Goal: Transaction & Acquisition: Download file/media

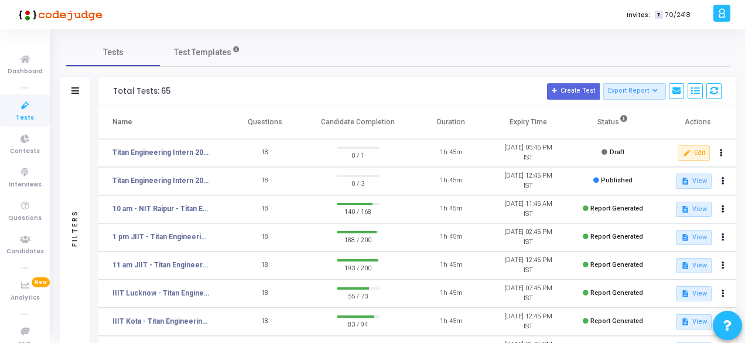
click at [184, 175] on td "Titan Engineering Intern 2026" at bounding box center [162, 181] width 128 height 28
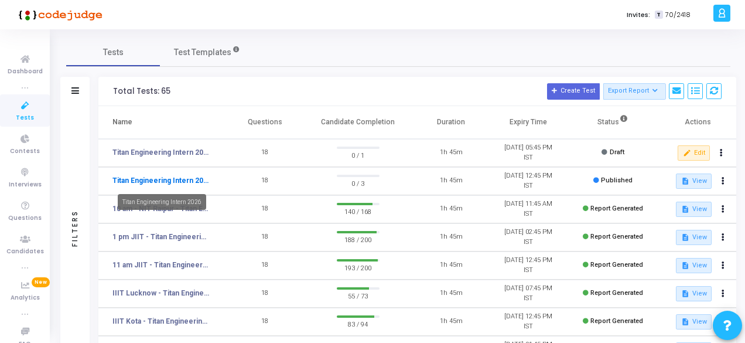
click at [188, 181] on link "Titan Engineering Intern 2026" at bounding box center [161, 180] width 97 height 11
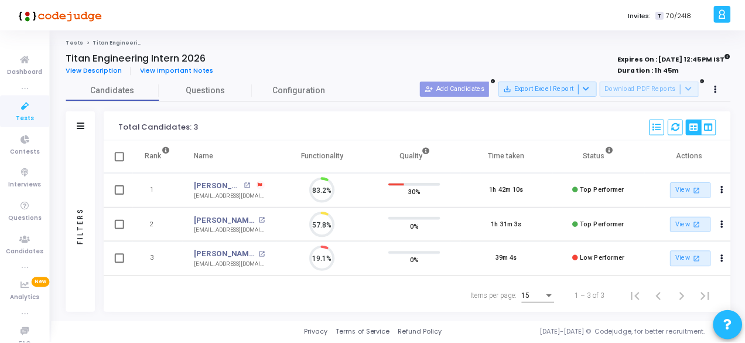
scroll to position [25, 29]
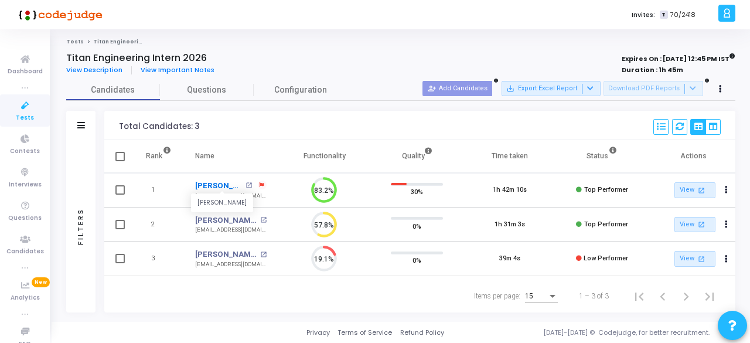
click at [204, 185] on link "[PERSON_NAME]" at bounding box center [218, 186] width 47 height 12
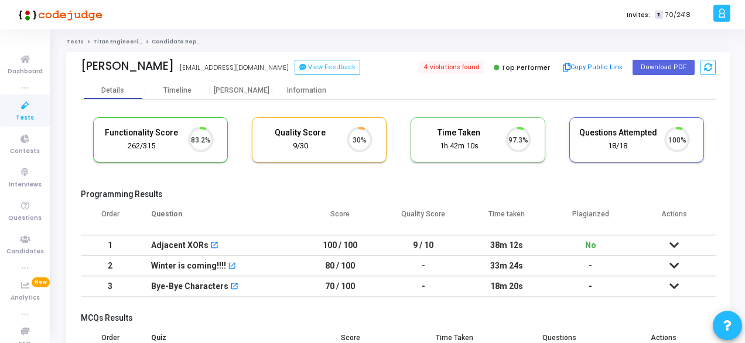
scroll to position [25, 29]
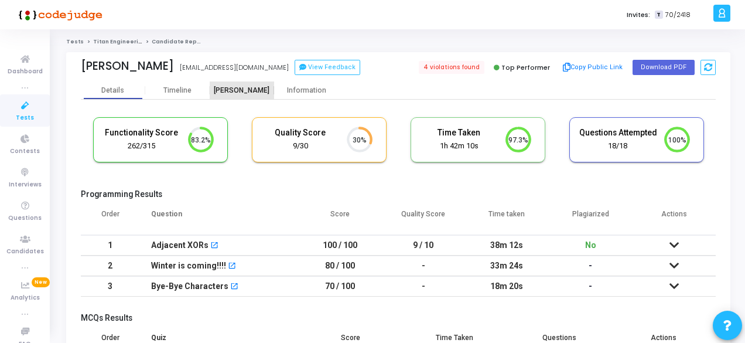
click at [241, 94] on div "[PERSON_NAME]" at bounding box center [242, 90] width 64 height 9
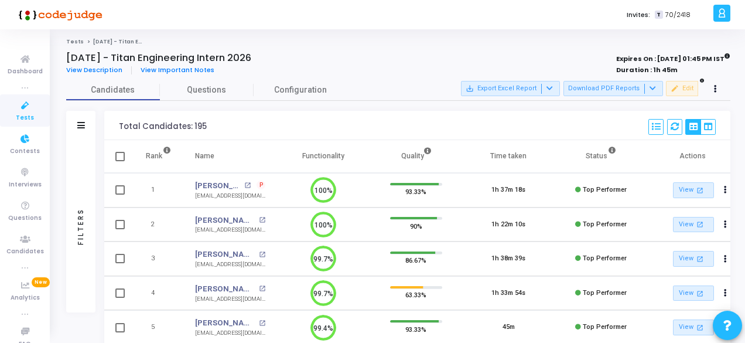
click at [26, 117] on span "Tests" at bounding box center [25, 118] width 18 height 10
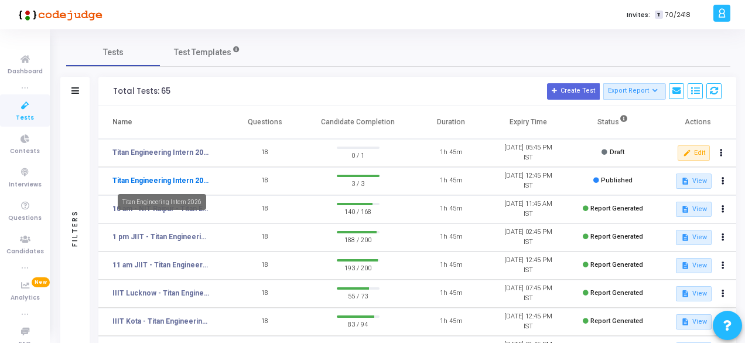
click at [155, 180] on link "Titan Engineering Intern 2026" at bounding box center [161, 180] width 97 height 11
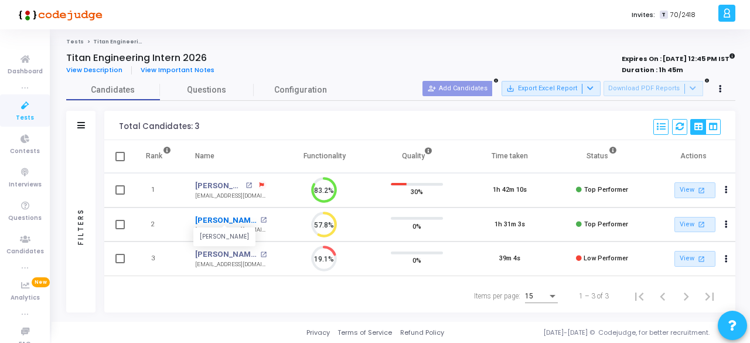
click at [225, 217] on link "[PERSON_NAME]" at bounding box center [226, 220] width 62 height 12
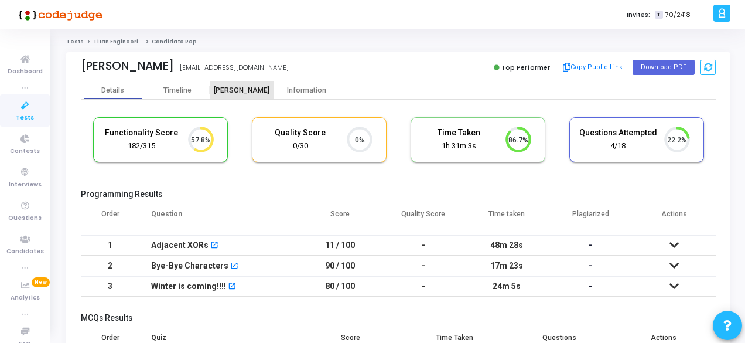
click at [236, 87] on div "[PERSON_NAME]" at bounding box center [242, 90] width 64 height 9
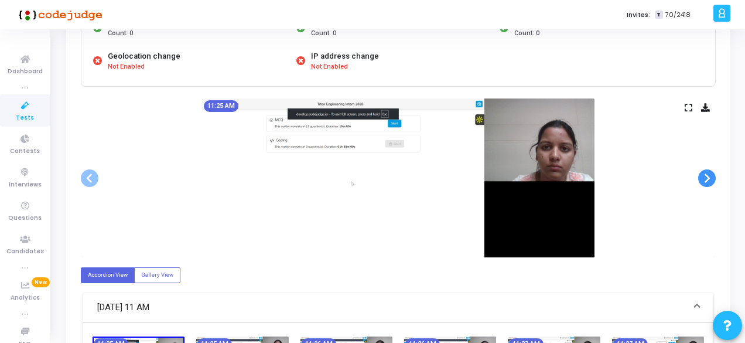
click at [712, 182] on span at bounding box center [707, 178] width 18 height 18
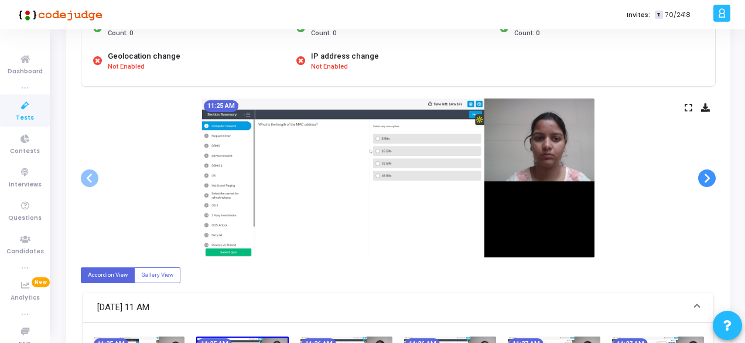
click at [712, 182] on span at bounding box center [707, 178] width 18 height 18
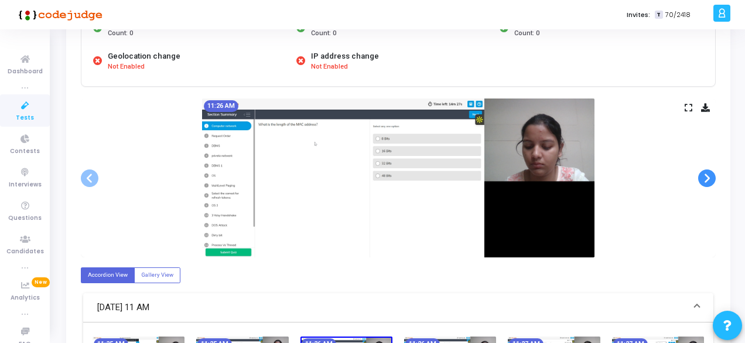
click at [712, 182] on span at bounding box center [707, 178] width 18 height 18
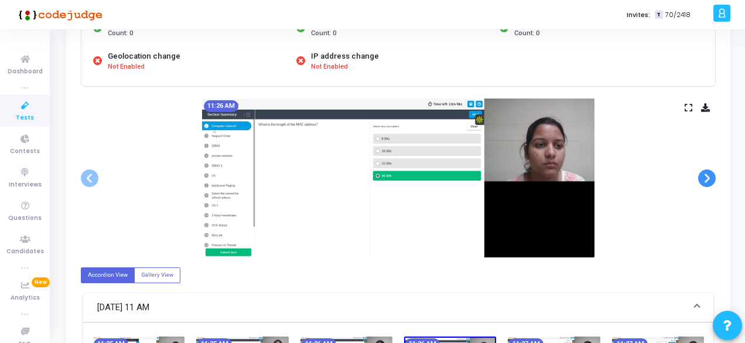
click at [712, 182] on span at bounding box center [707, 178] width 18 height 18
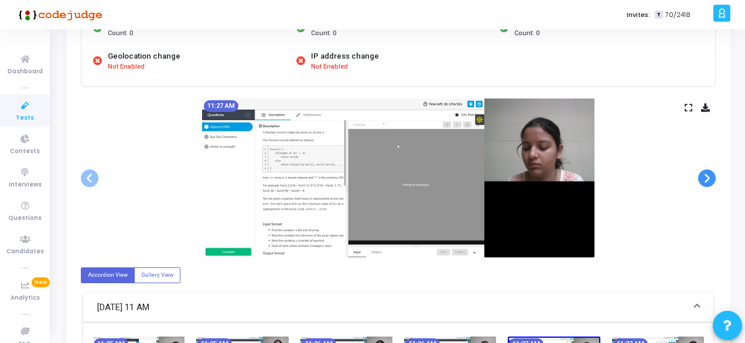
click at [712, 182] on span at bounding box center [707, 178] width 18 height 18
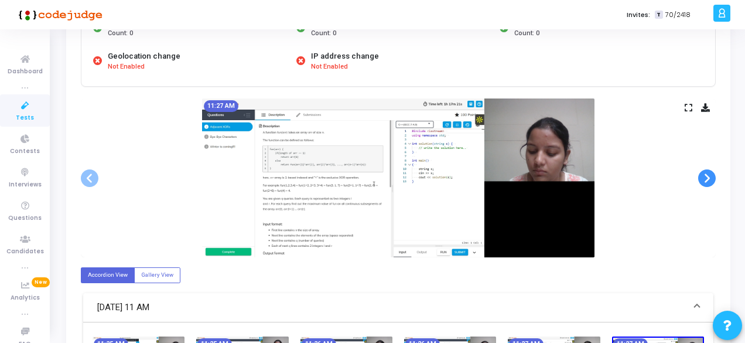
click at [712, 182] on span at bounding box center [707, 178] width 18 height 18
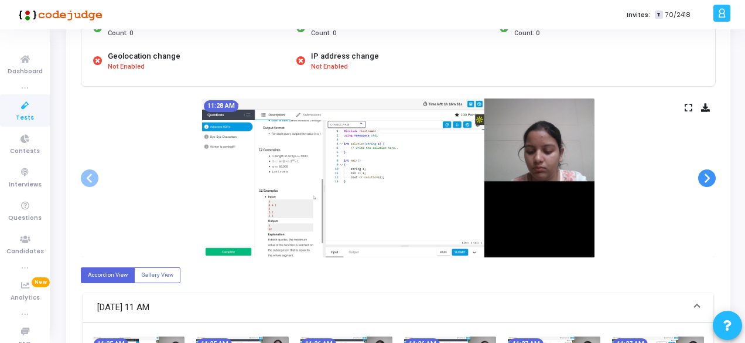
click at [712, 182] on span at bounding box center [707, 178] width 18 height 18
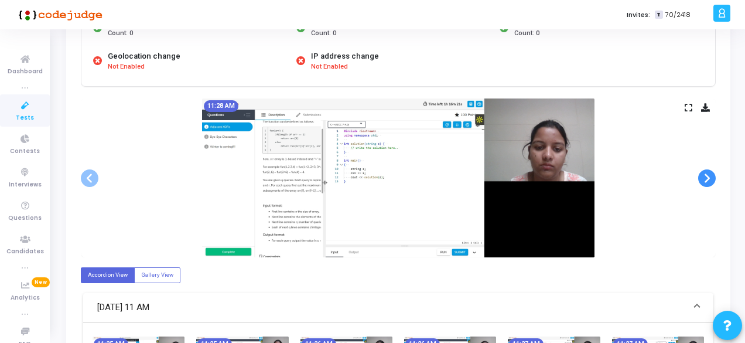
click at [712, 182] on span at bounding box center [707, 178] width 18 height 18
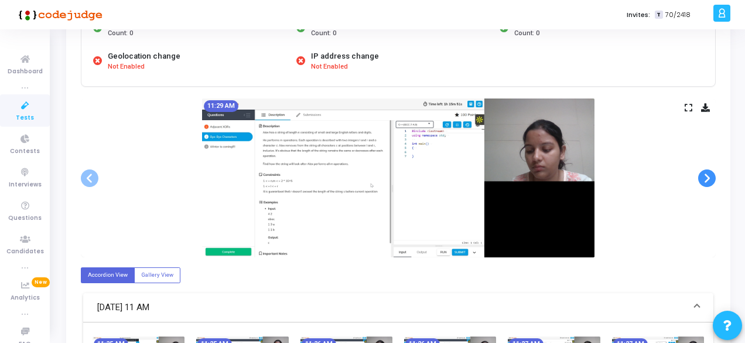
click at [712, 182] on span at bounding box center [707, 178] width 18 height 18
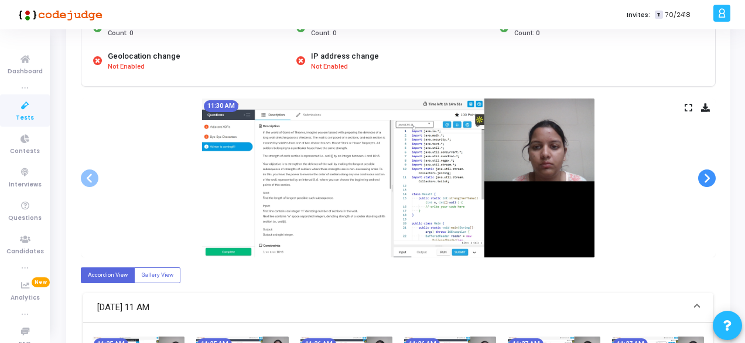
click at [712, 182] on span at bounding box center [707, 178] width 18 height 18
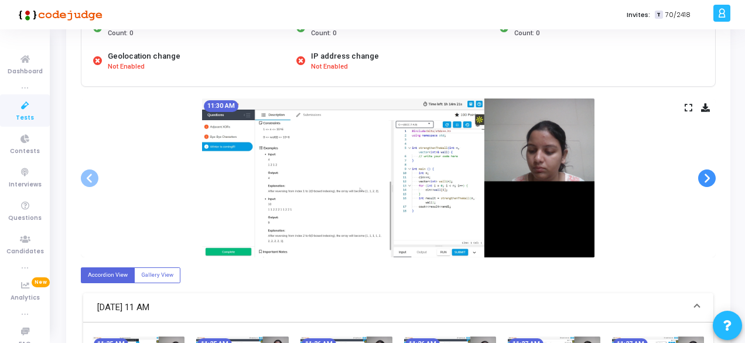
click at [712, 182] on span at bounding box center [707, 178] width 18 height 18
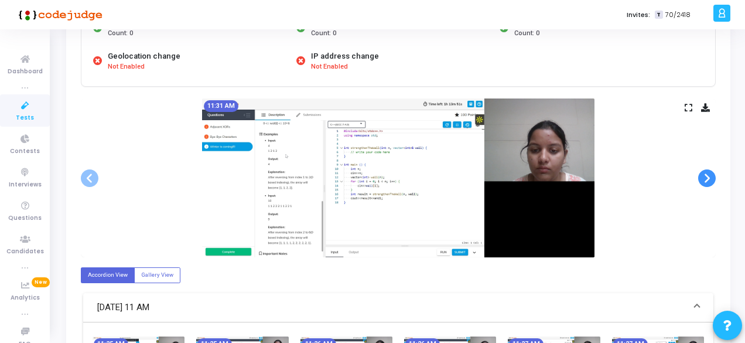
click at [712, 182] on span at bounding box center [707, 178] width 18 height 18
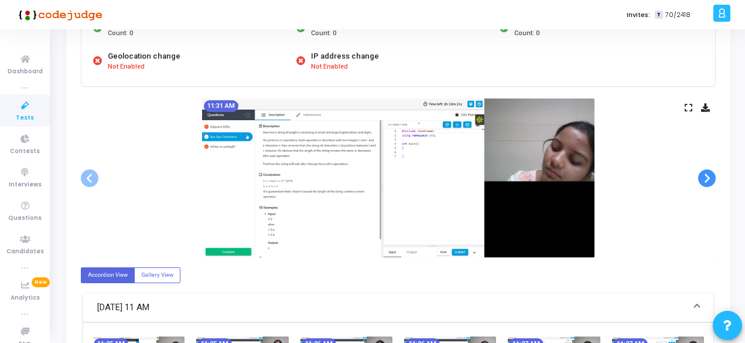
click at [712, 182] on span at bounding box center [707, 178] width 18 height 18
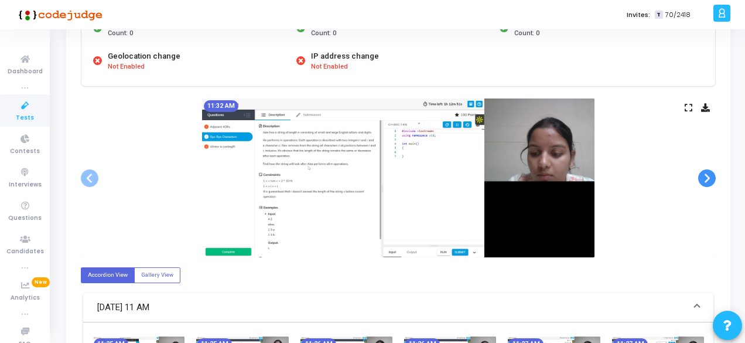
click at [712, 182] on span at bounding box center [707, 178] width 18 height 18
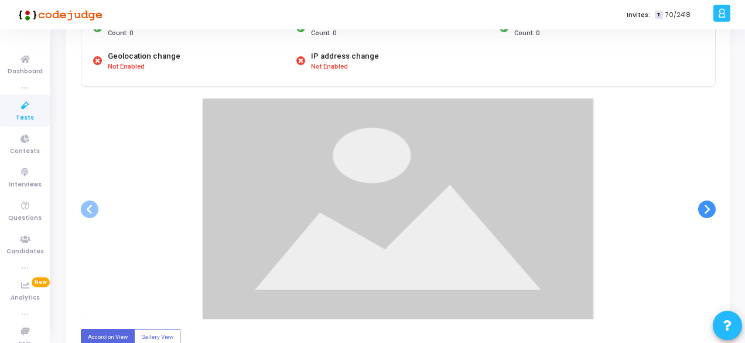
click at [712, 182] on div at bounding box center [398, 208] width 635 height 221
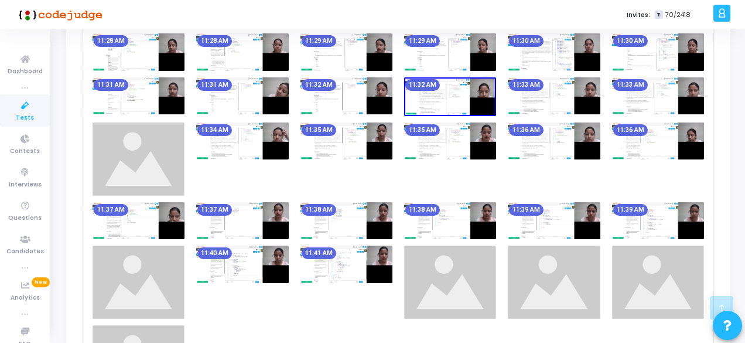
click at [236, 225] on img at bounding box center [242, 221] width 92 height 38
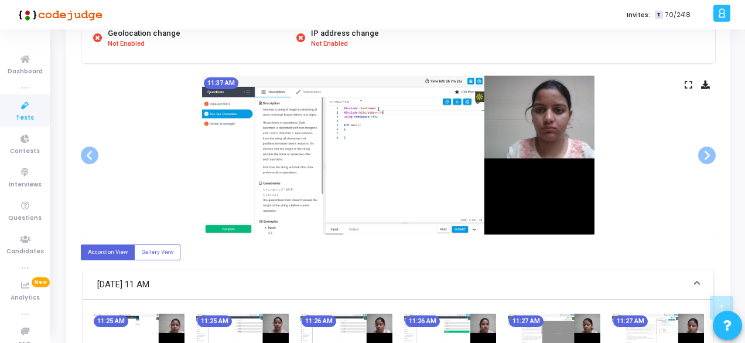
click at [137, 169] on div "11:37 AM" at bounding box center [398, 155] width 635 height 159
click at [708, 156] on span at bounding box center [707, 155] width 18 height 18
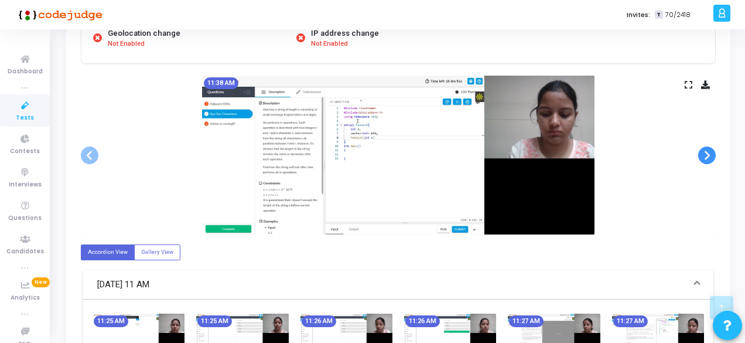
click at [708, 156] on span at bounding box center [707, 155] width 18 height 18
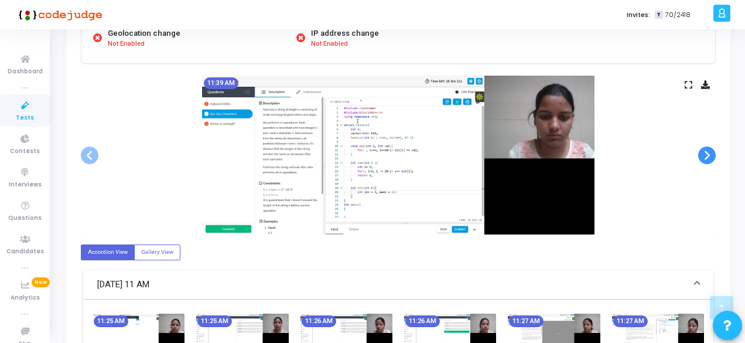
click at [708, 156] on span at bounding box center [707, 155] width 18 height 18
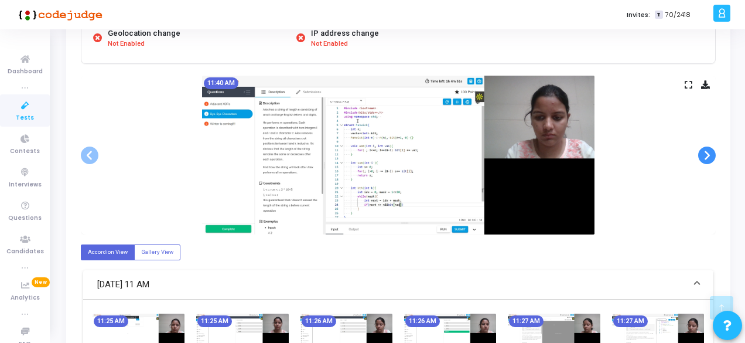
click at [708, 156] on span at bounding box center [707, 155] width 18 height 18
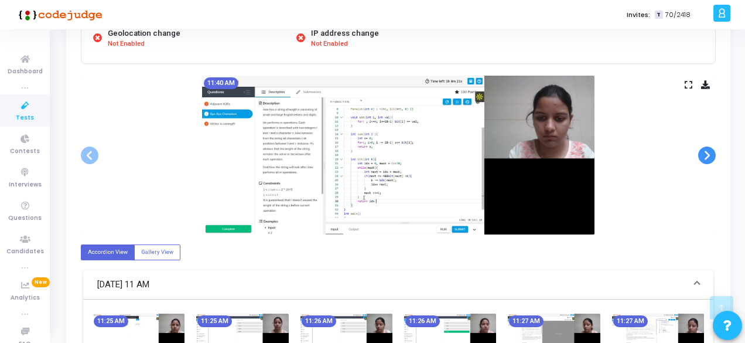
click at [708, 156] on span at bounding box center [707, 155] width 18 height 18
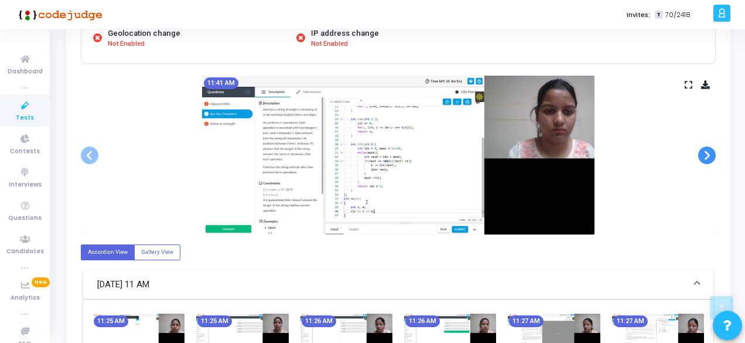
click at [708, 156] on span at bounding box center [707, 155] width 18 height 18
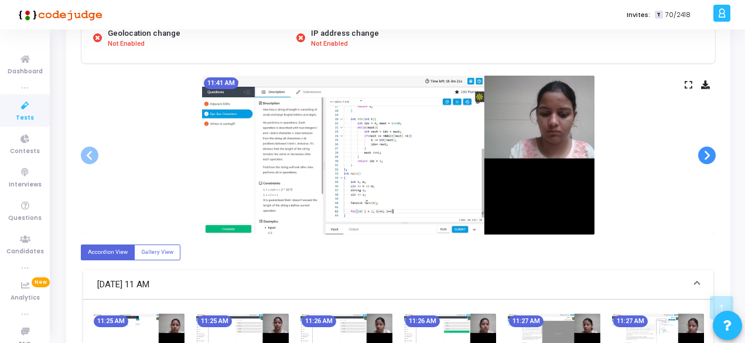
click at [708, 156] on span at bounding box center [707, 155] width 18 height 18
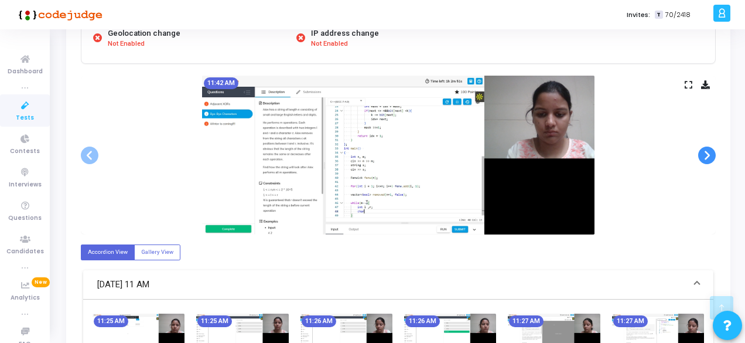
click at [708, 156] on span at bounding box center [707, 155] width 18 height 18
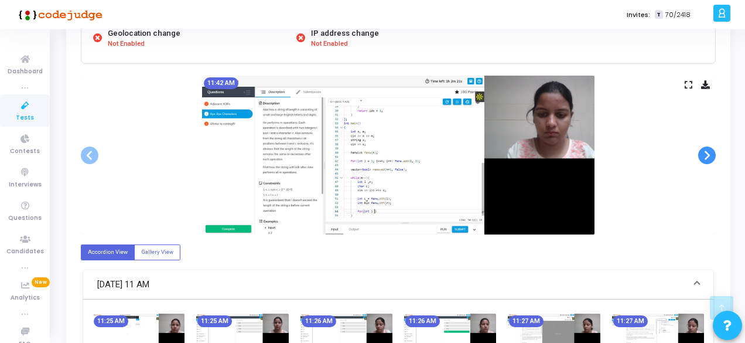
click at [708, 156] on span at bounding box center [707, 155] width 18 height 18
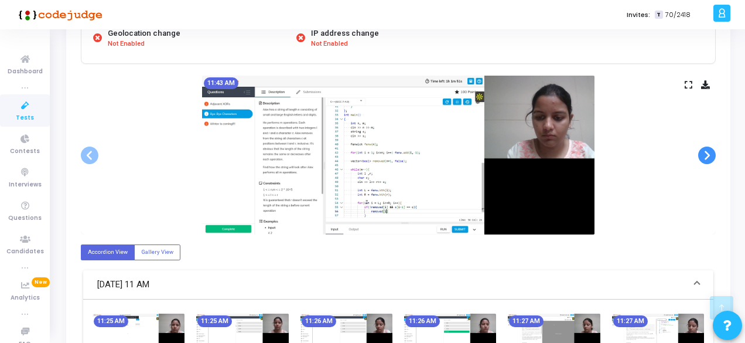
click at [708, 156] on span at bounding box center [707, 155] width 18 height 18
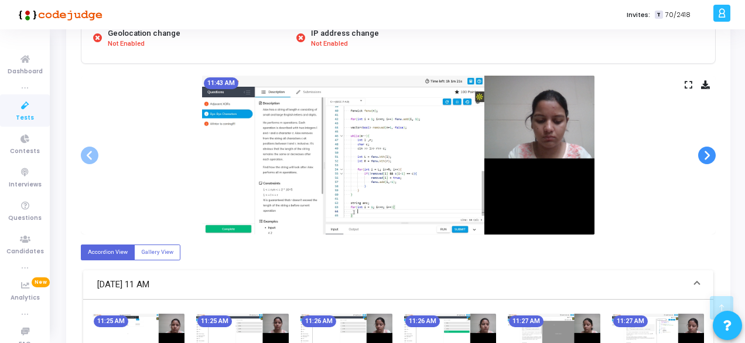
click at [708, 156] on span at bounding box center [707, 155] width 18 height 18
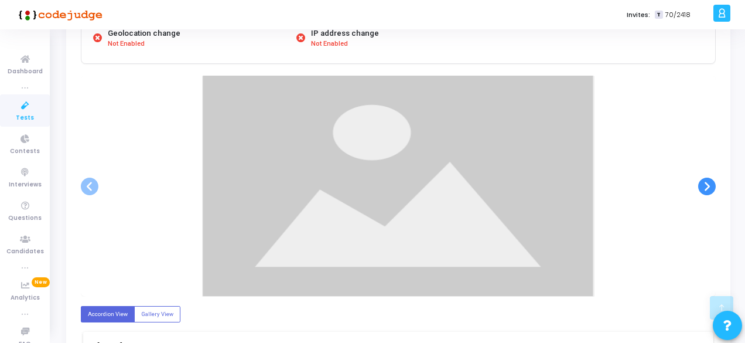
click at [708, 156] on div at bounding box center [398, 186] width 635 height 221
click at [13, 111] on icon at bounding box center [25, 105] width 25 height 15
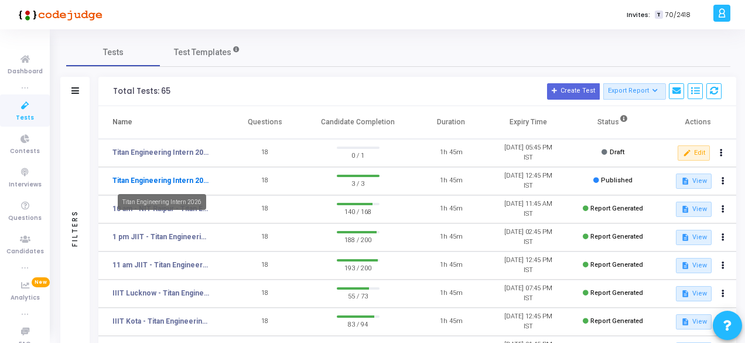
click at [200, 182] on link "Titan Engineering Intern 2026" at bounding box center [161, 180] width 97 height 11
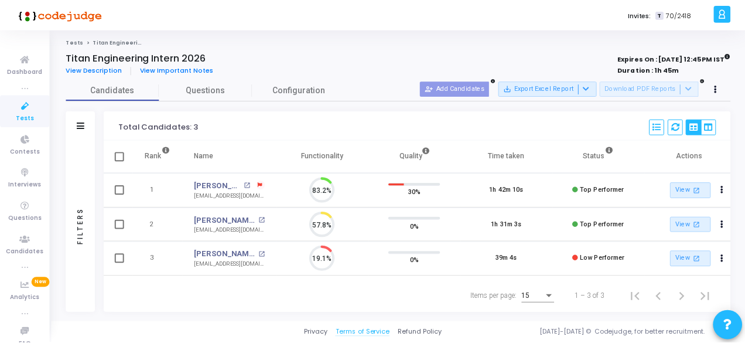
scroll to position [25, 29]
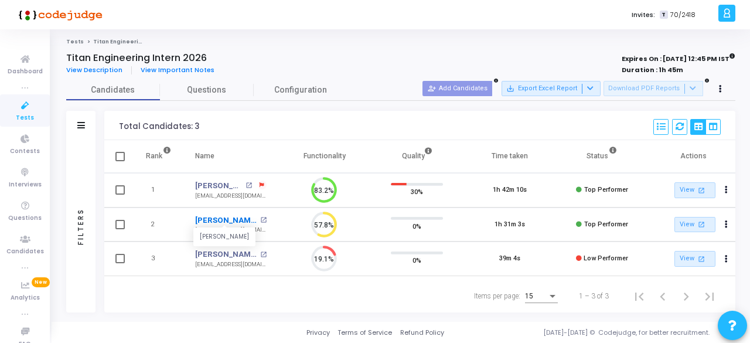
click at [210, 221] on link "[PERSON_NAME]" at bounding box center [226, 220] width 62 height 12
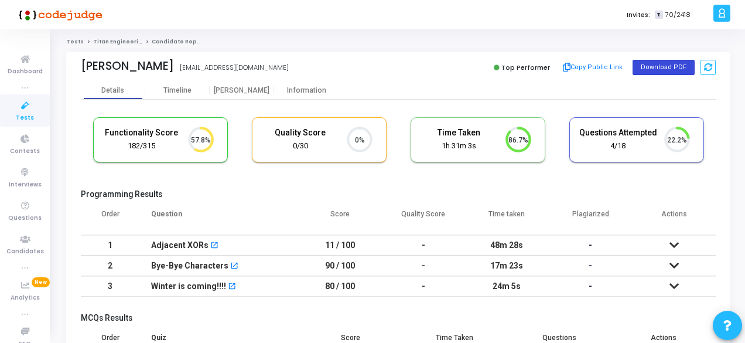
click at [645, 66] on button "Download PDF" at bounding box center [664, 67] width 62 height 15
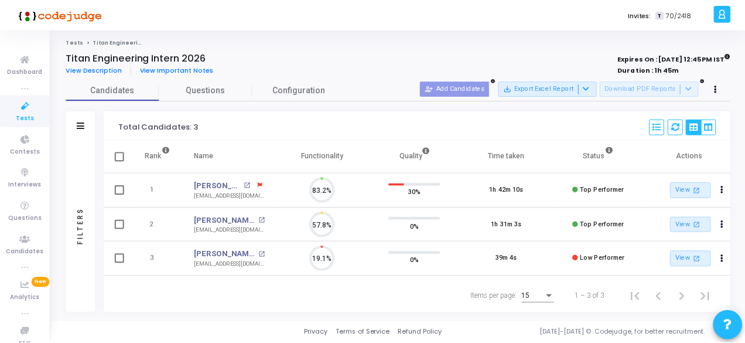
scroll to position [25, 29]
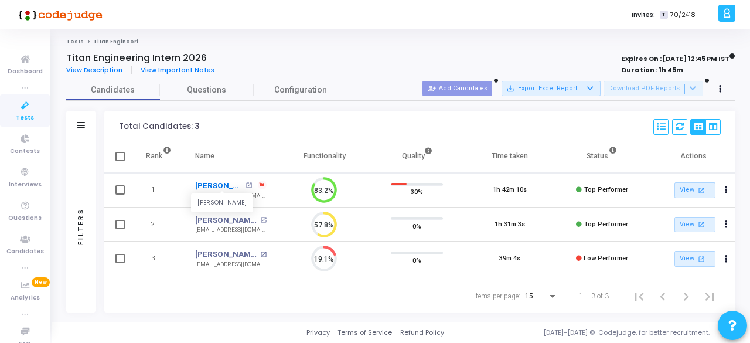
click at [217, 183] on link "[PERSON_NAME]" at bounding box center [218, 186] width 47 height 12
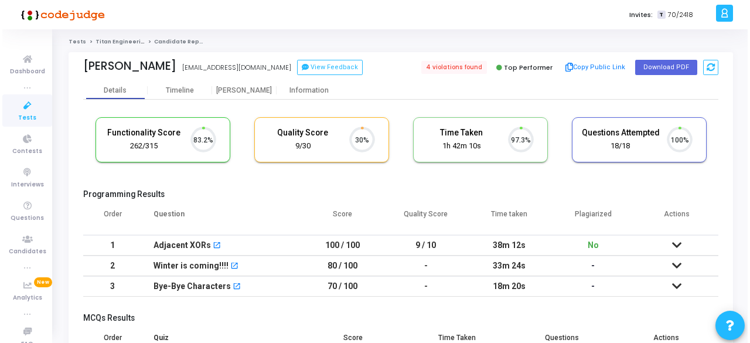
scroll to position [25, 29]
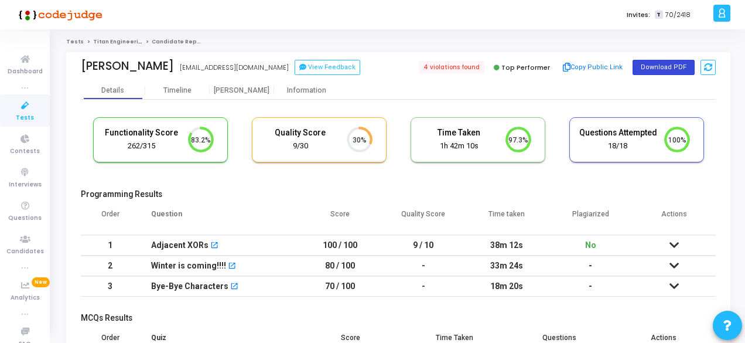
click at [663, 60] on button "Download PDF" at bounding box center [664, 67] width 62 height 15
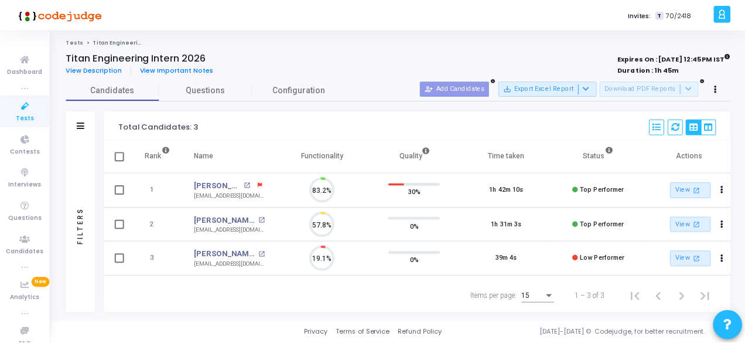
scroll to position [25, 29]
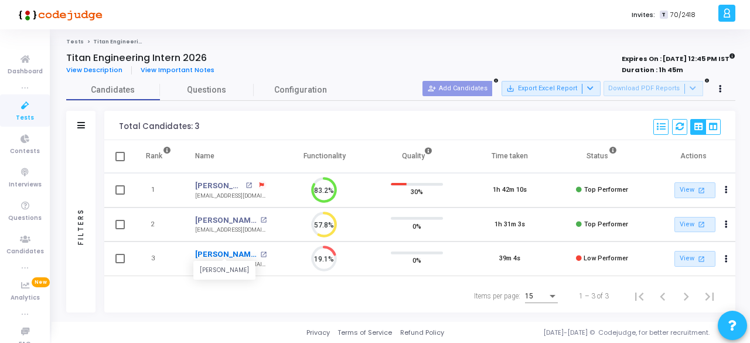
click at [214, 255] on link "[PERSON_NAME]" at bounding box center [226, 254] width 62 height 12
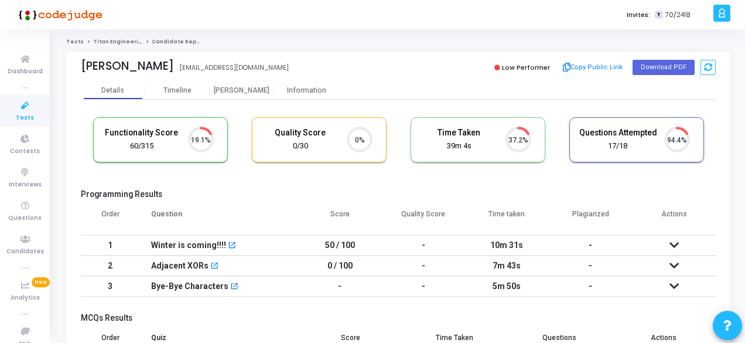
scroll to position [5, 5]
click at [652, 70] on button "Download PDF" at bounding box center [664, 67] width 62 height 15
